Goal: Task Accomplishment & Management: Manage account settings

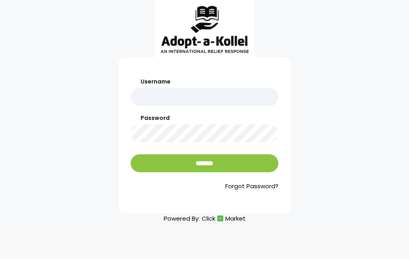
scroll to position [32, 0]
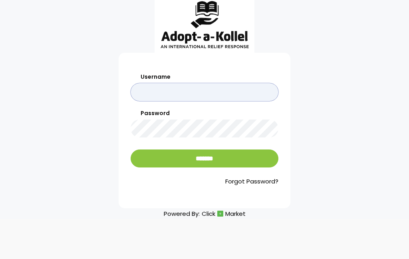
type input "**********"
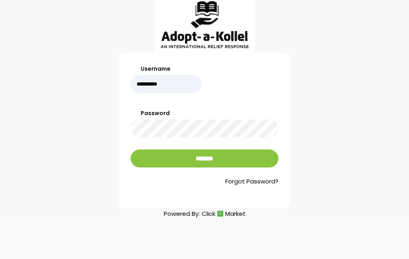
click at [235, 150] on input "*******" at bounding box center [205, 159] width 148 height 18
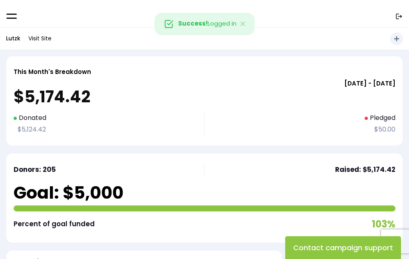
click at [13, 19] on link at bounding box center [11, 16] width 11 height 7
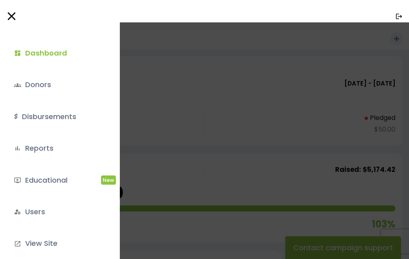
click at [50, 83] on link "groups Donors" at bounding box center [58, 85] width 101 height 22
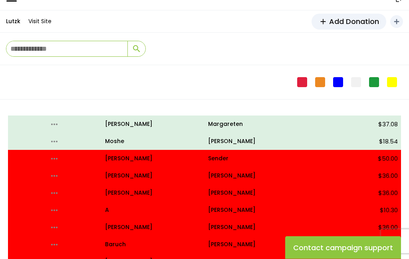
scroll to position [18, 0]
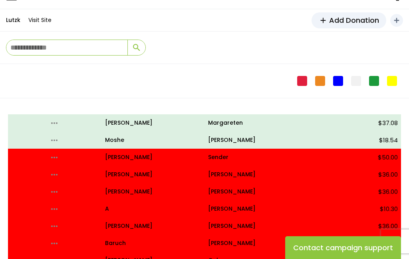
click at [120, 174] on p "all_inclusive Marc" at bounding box center [153, 175] width 97 height 10
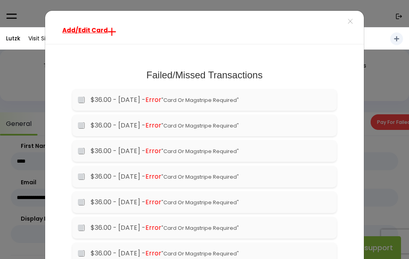
click at [352, 24] on span "×" at bounding box center [351, 21] width 6 height 17
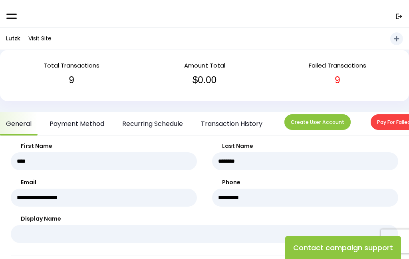
click at [84, 118] on link "Payment Method" at bounding box center [77, 123] width 67 height 23
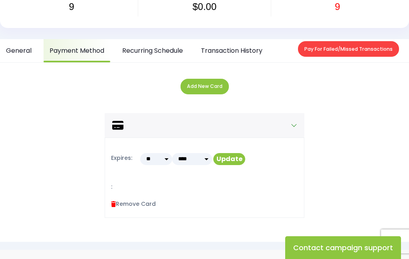
scroll to position [70, 0]
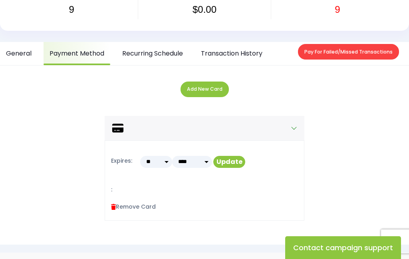
click at [209, 91] on button "Add New Card" at bounding box center [205, 90] width 48 height 16
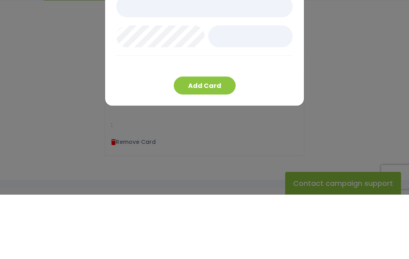
scroll to position [103, 0]
click at [258, 60] on div at bounding box center [204, 90] width 177 height 60
click at [293, 54] on div "Add Card" at bounding box center [204, 110] width 199 height 122
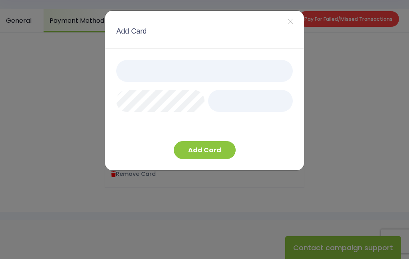
click at [215, 150] on button "Add Card" at bounding box center [205, 150] width 62 height 18
click at [205, 150] on button "Add Card" at bounding box center [205, 150] width 62 height 18
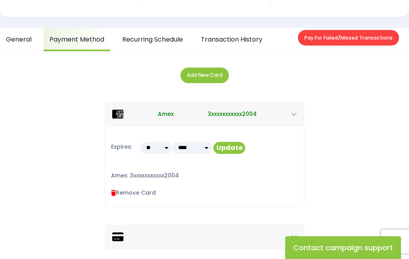
scroll to position [90, 0]
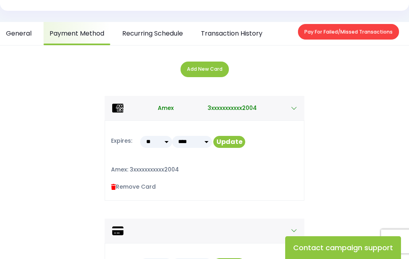
click at [174, 33] on link "Recurring Schedule" at bounding box center [152, 33] width 73 height 23
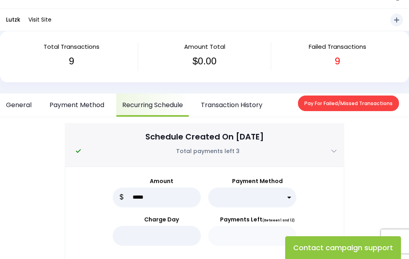
scroll to position [18, 0]
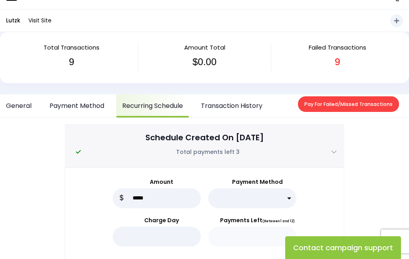
click at [347, 104] on button "Pay For Failed/Missed Transactions" at bounding box center [348, 104] width 101 height 16
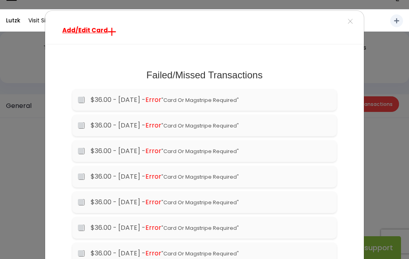
scroll to position [0, 0]
click at [349, 22] on span "×" at bounding box center [351, 21] width 6 height 17
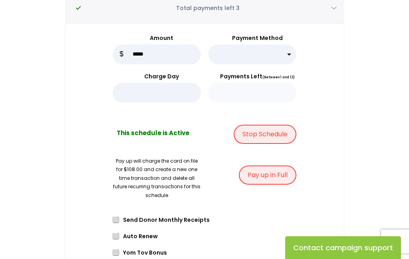
scroll to position [172, 0]
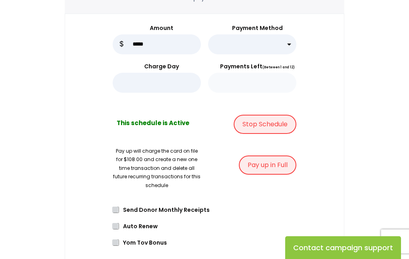
click at [288, 40] on select "**********" at bounding box center [252, 44] width 88 height 20
select select "*****"
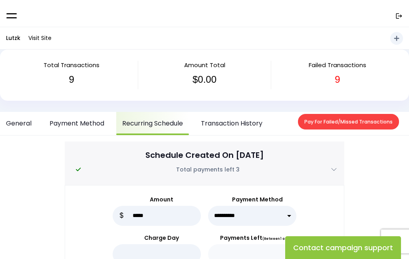
scroll to position [0, 0]
click at [245, 124] on link "Transaction History" at bounding box center [232, 123] width 74 height 23
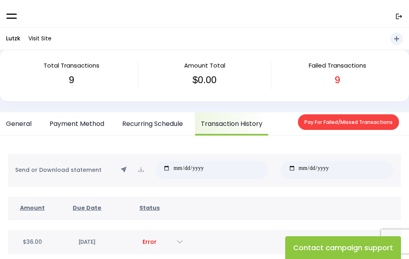
click at [338, 120] on button "Pay For Failed/Missed Transactions" at bounding box center [348, 122] width 101 height 16
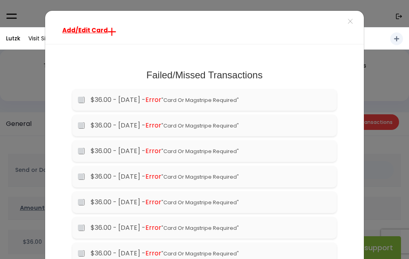
click at [345, 23] on button "×" at bounding box center [350, 22] width 27 height 22
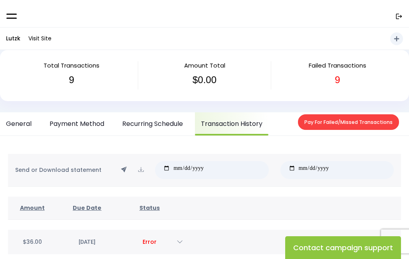
click at [213, 80] on h3 "$0.00" at bounding box center [204, 80] width 121 height 12
click at [202, 64] on span "Amount Total" at bounding box center [204, 65] width 41 height 8
click at [24, 119] on link "General" at bounding box center [19, 123] width 38 height 23
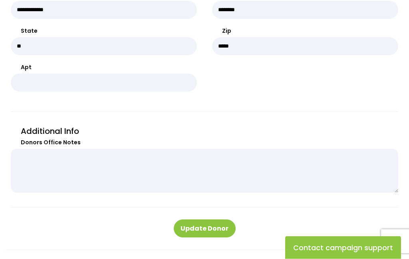
scroll to position [391, 0]
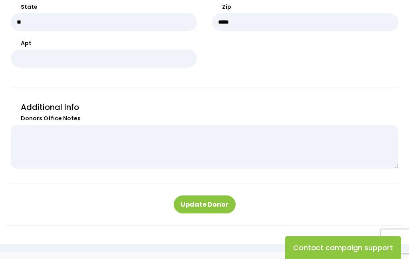
click at [333, 174] on div "Additional Info Donors Office Notes" at bounding box center [205, 142] width 388 height 84
click at [214, 203] on button "Update Donor" at bounding box center [205, 205] width 62 height 18
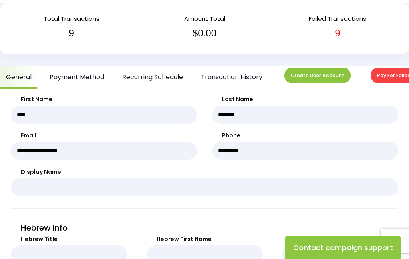
scroll to position [45, 0]
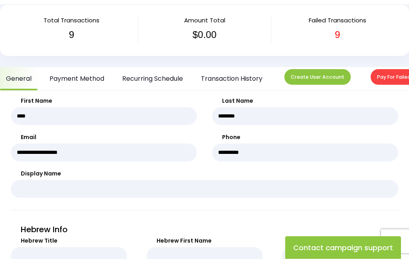
click at [89, 73] on link "Payment Method" at bounding box center [77, 79] width 67 height 23
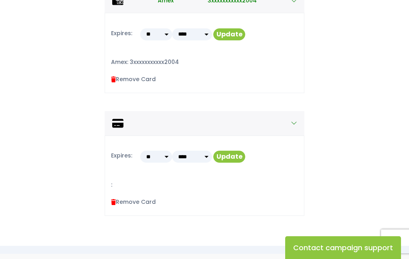
scroll to position [200, 0]
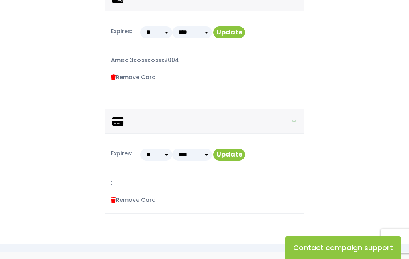
click at [140, 196] on label "Remove Card" at bounding box center [133, 200] width 45 height 8
click at [132, 200] on label "Remove Card" at bounding box center [133, 200] width 45 height 8
click at [114, 197] on icon at bounding box center [113, 200] width 5 height 6
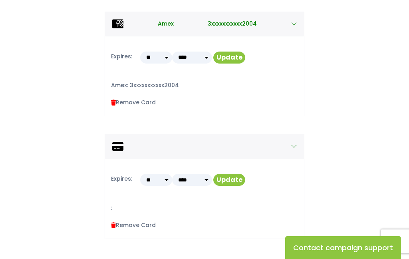
scroll to position [174, 0]
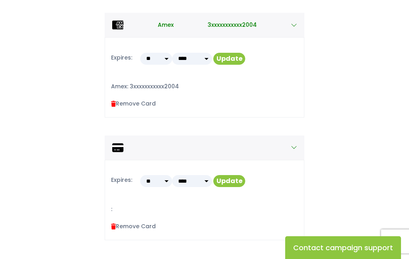
click at [227, 59] on button "Update" at bounding box center [229, 59] width 32 height 12
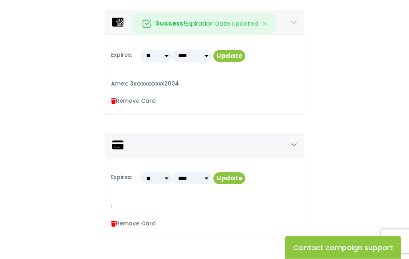
scroll to position [180, 0]
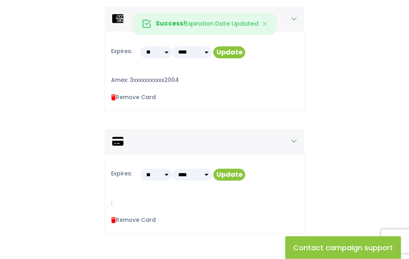
click at [115, 216] on label "Remove Card" at bounding box center [133, 220] width 45 height 8
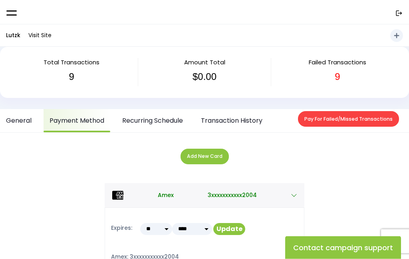
scroll to position [0, 0]
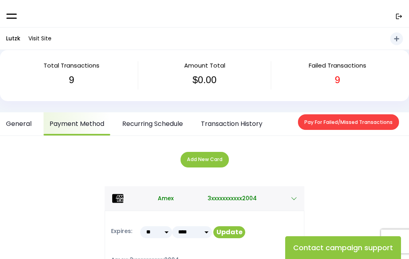
click at [397, 40] on icon "add" at bounding box center [397, 39] width 8 height 8
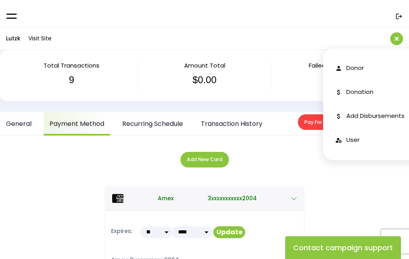
click at [399, 34] on button "add Shortcuts" at bounding box center [397, 38] width 13 height 13
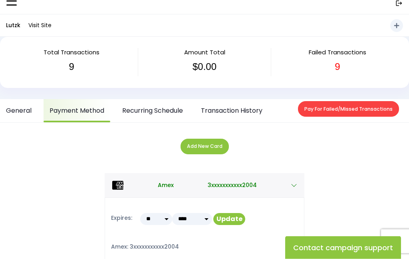
scroll to position [14, 0]
click at [245, 108] on link "Transaction History" at bounding box center [232, 110] width 74 height 23
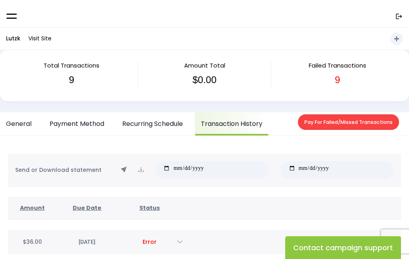
click at [164, 120] on link "Recurring Schedule" at bounding box center [152, 123] width 73 height 23
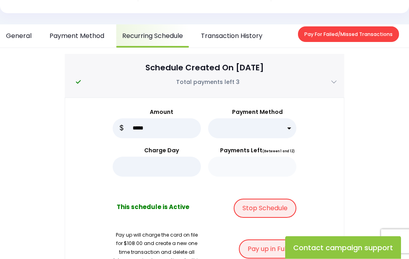
scroll to position [88, 0]
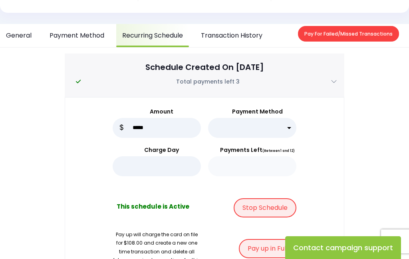
click at [272, 205] on button "Stop Schedule" at bounding box center [265, 207] width 63 height 19
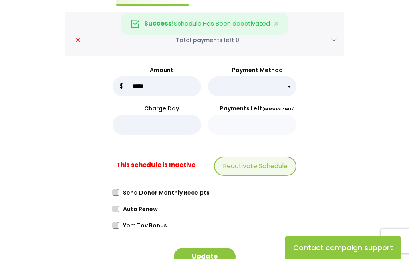
scroll to position [131, 0]
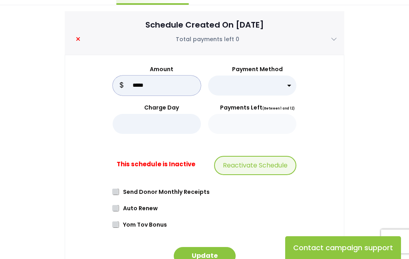
click at [172, 86] on input "*****" at bounding box center [157, 86] width 88 height 20
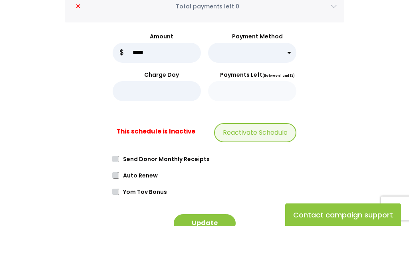
click at [357, 60] on div "**********" at bounding box center [204, 175] width 345 height 240
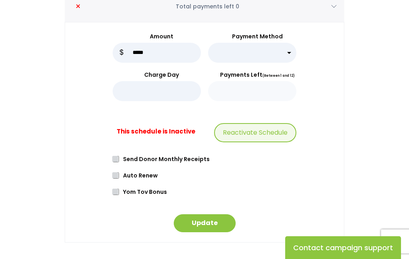
click at [124, 157] on label "Send Donor Monthly Receipts" at bounding box center [208, 159] width 178 height 8
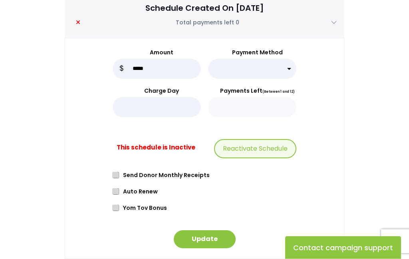
scroll to position [146, 0]
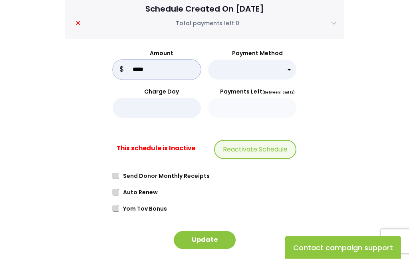
click at [172, 67] on input "*****" at bounding box center [157, 70] width 88 height 20
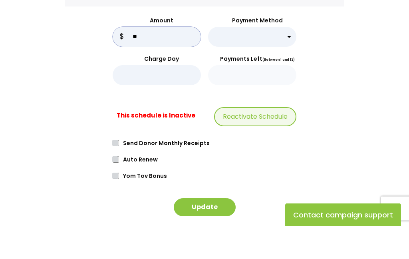
type input "*"
type input "***"
click at [283, 60] on select "**********" at bounding box center [252, 70] width 88 height 20
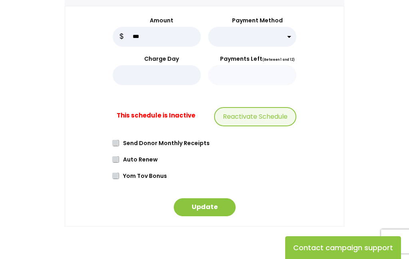
select select "*****"
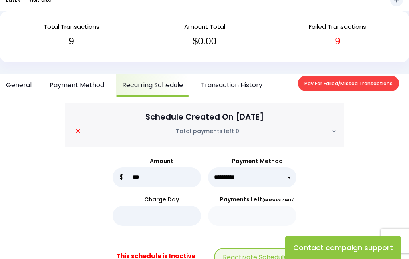
scroll to position [0, 0]
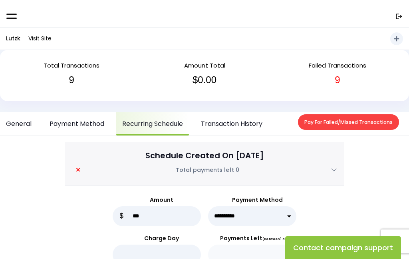
click at [251, 120] on link "Transaction History" at bounding box center [232, 123] width 74 height 23
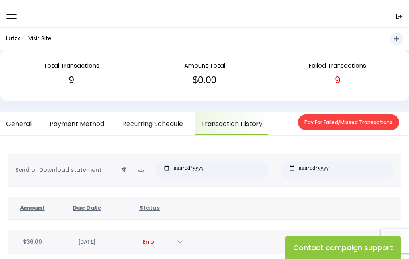
scroll to position [5, 0]
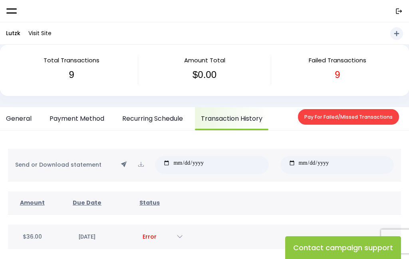
click at [351, 111] on button "Pay For Failed/Missed Transactions" at bounding box center [348, 117] width 101 height 16
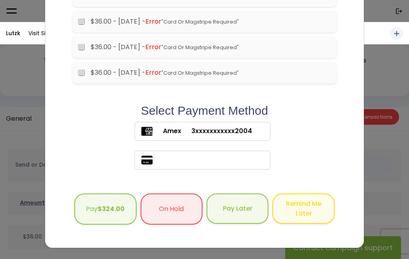
scroll to position [231, 0]
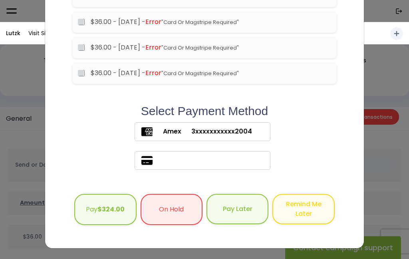
click at [110, 207] on b "$324.00" at bounding box center [111, 209] width 27 height 9
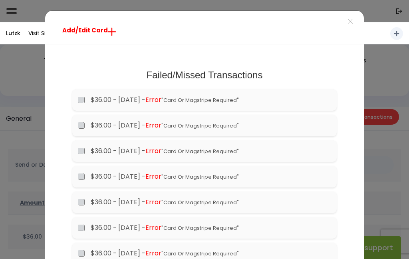
scroll to position [0, 0]
click at [92, 28] on span "Add/Edit Card" at bounding box center [85, 30] width 46 height 8
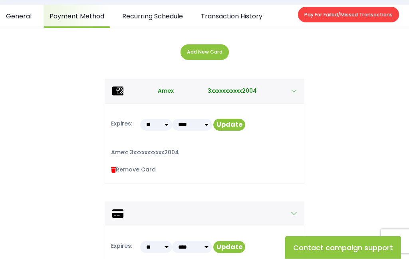
scroll to position [121, 0]
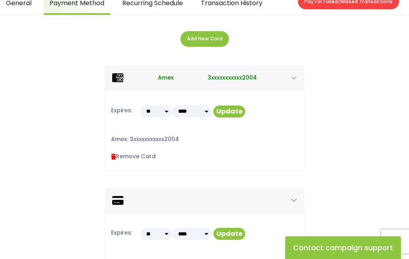
click at [231, 102] on form "Expires: ** ** ** ** ** ** ** ** ** **" at bounding box center [179, 110] width 136 height 29
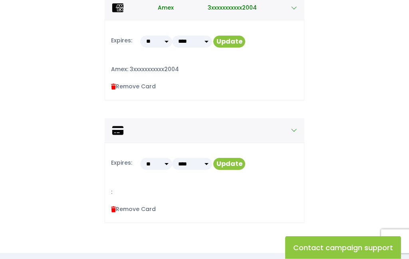
scroll to position [200, 0]
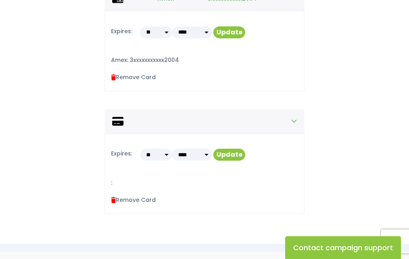
click at [297, 118] on icon "button" at bounding box center [294, 121] width 6 height 6
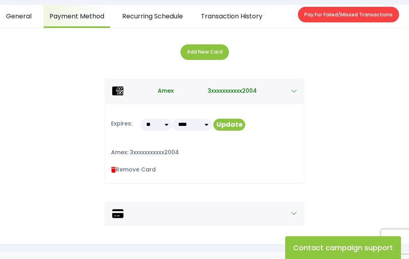
scroll to position [140, 0]
